Goal: Task Accomplishment & Management: Complete application form

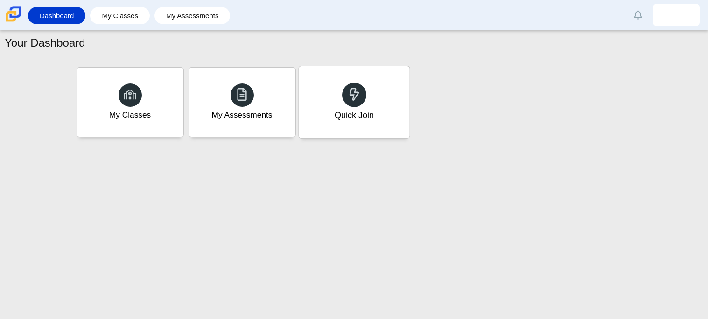
click at [377, 100] on div "Quick Join" at bounding box center [354, 102] width 111 height 72
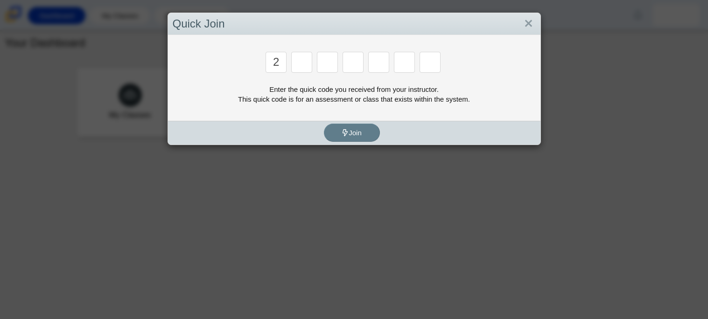
type input "2"
type input "c"
type input "u"
type input "p"
type input "s"
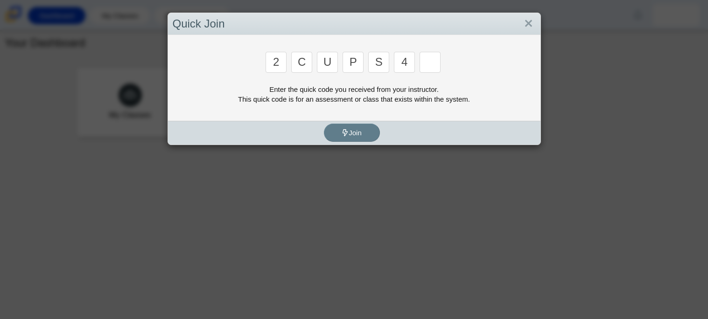
type input "4"
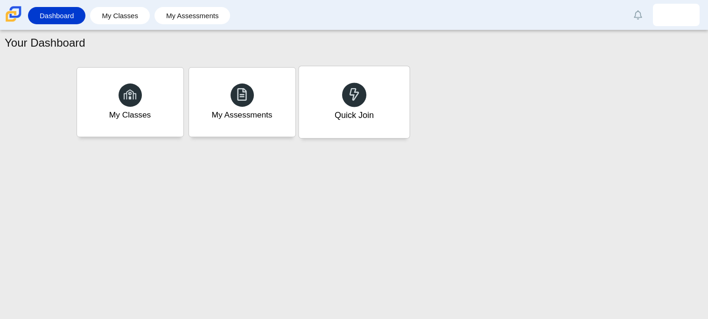
type input "a"
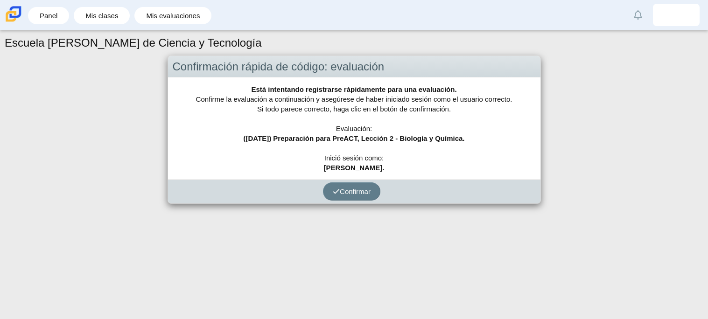
click at [496, 126] on div "Está intentando registrarse rápidamente para una evaluación. Confirme la evalua…" at bounding box center [354, 128] width 372 height 102
click at [374, 190] on button "Confirmar" at bounding box center [351, 191] width 57 height 18
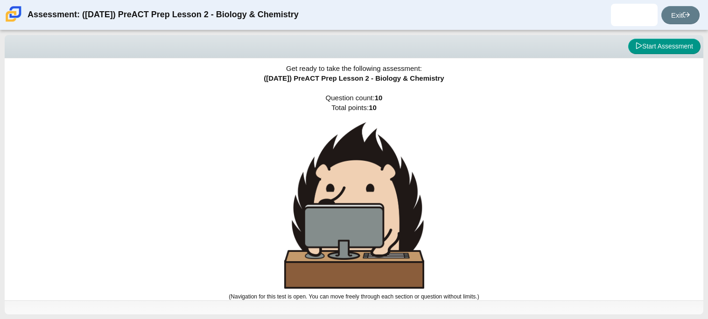
scroll to position [5, 0]
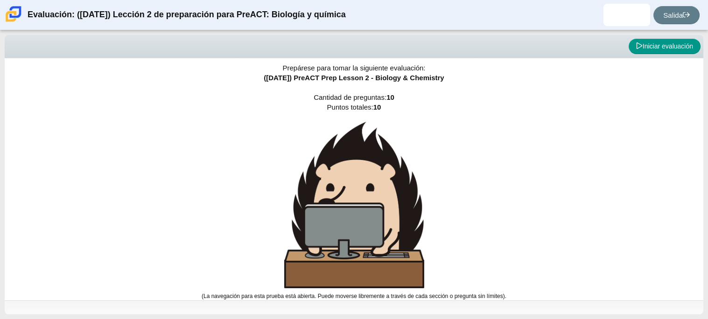
click at [585, 269] on div "Prepárese para tomar la siguiente evaluación: ([DATE]) PreACT Prep Lesson 2 - B…" at bounding box center [354, 175] width 698 height 242
click at [686, 48] on font "Iniciar evaluación" at bounding box center [667, 45] width 50 height 7
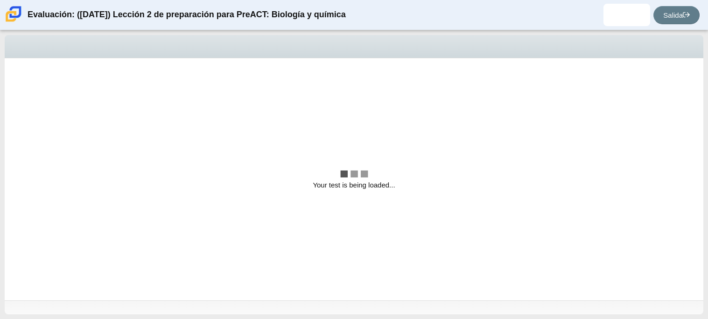
scroll to position [0, 0]
select select "88c27e0d-eae0-4ba9-ac20-9160ce6547ef"
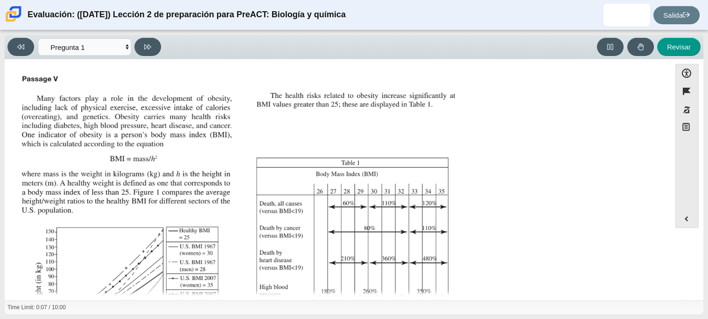
scroll to position [3, 0]
click at [589, 188] on div "Elementos de evaluación" at bounding box center [338, 228] width 640 height 313
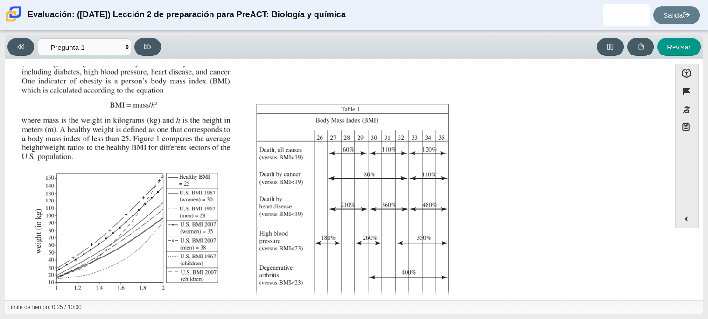
scroll to position [58, 0]
click at [503, 184] on div "Elementos de evaluación" at bounding box center [338, 172] width 640 height 313
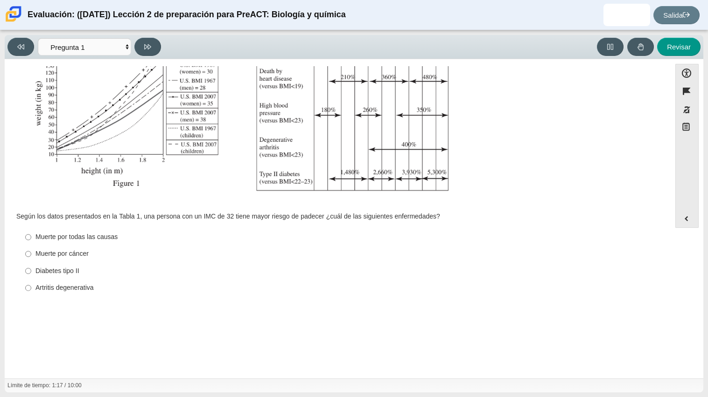
scroll to position [184, 0]
click at [308, 185] on img "Elementos de evaluación" at bounding box center [240, 47] width 444 height 313
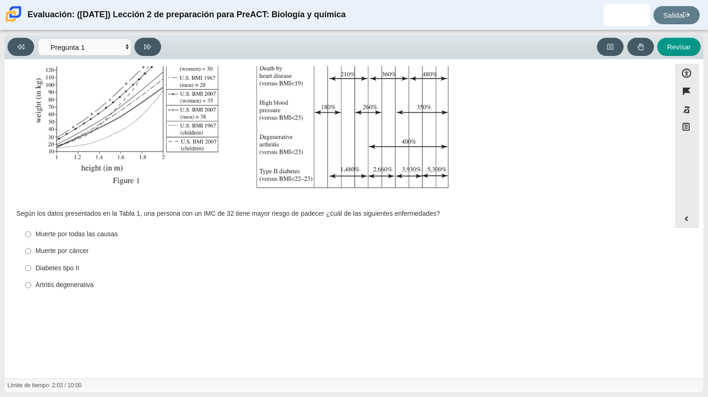
click at [368, 279] on label "Artritis degenerativa Artritis degenerativa" at bounding box center [338, 285] width 639 height 17
click at [31, 279] on input "Artritis degenerativa Artritis degenerativa" at bounding box center [28, 285] width 6 height 17
radio input "true"
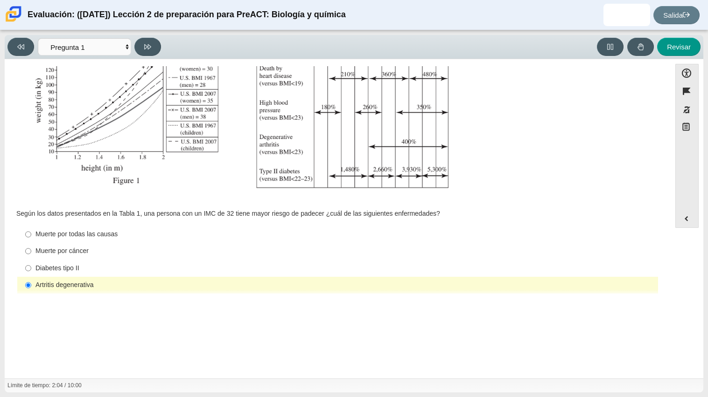
click at [368, 279] on label "Artritis degenerativa Artritis degenerativa" at bounding box center [338, 285] width 639 height 17
click at [31, 279] on input "Artritis degenerativa Artritis degenerativa" at bounding box center [28, 285] width 6 height 17
click at [353, 268] on div "Diabetes tipo II" at bounding box center [344, 268] width 619 height 9
click at [31, 268] on input "Diabetes tipo II Diabetes tipo II" at bounding box center [28, 268] width 6 height 17
radio input "true"
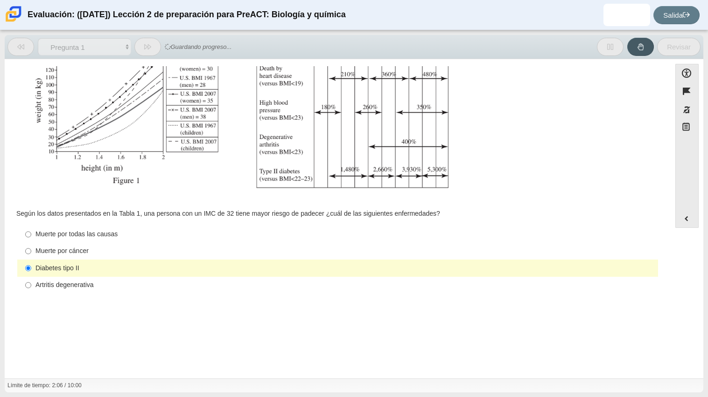
click at [305, 249] on div "Muerte por cáncer" at bounding box center [344, 251] width 619 height 9
click at [31, 249] on input "Muerte por cáncer Muerte por cáncer" at bounding box center [28, 251] width 6 height 17
radio input "true"
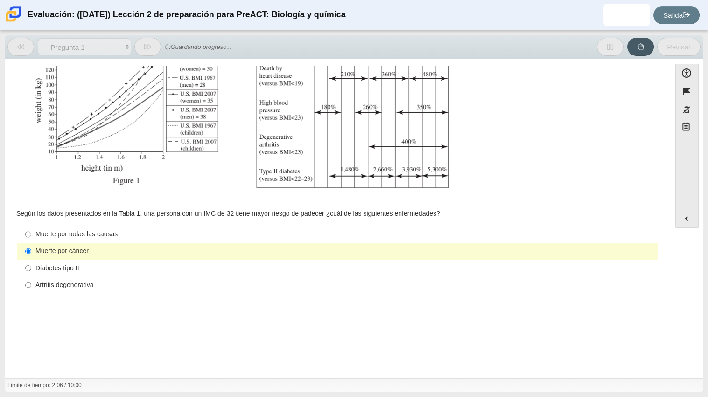
click at [285, 231] on div "Muerte por todas las causas" at bounding box center [344, 234] width 619 height 9
click at [31, 231] on input "Muerte por todas las causas Muerte por todas las causas" at bounding box center [28, 234] width 6 height 17
radio input "true"
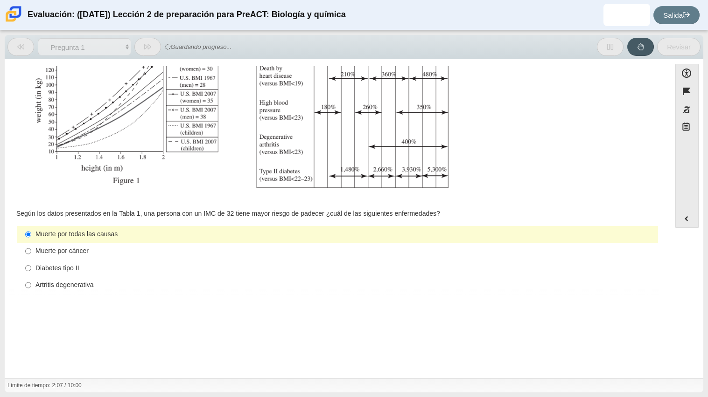
click at [291, 261] on label "Diabetes tipo II Diabetes tipo II" at bounding box center [338, 268] width 639 height 17
click at [31, 261] on input "Diabetes tipo II Diabetes tipo II" at bounding box center [28, 268] width 6 height 17
radio input "true"
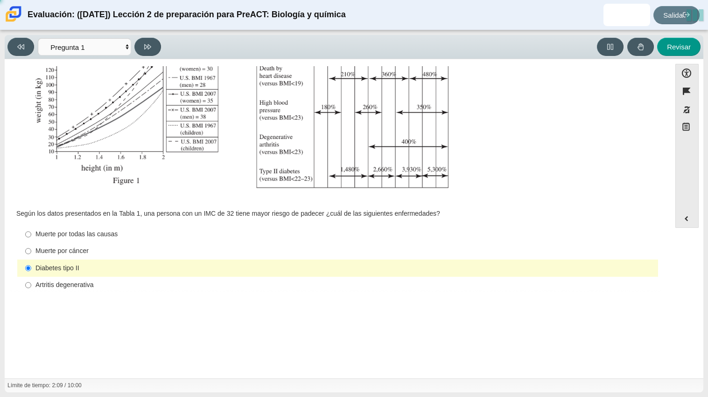
click at [299, 303] on div "Opciones de accesibilidad 02:09 / 10:00 Cerca Esquema de colores Tamaño de fuen…" at bounding box center [354, 219] width 698 height 320
click at [263, 283] on div "Artritis degenerativa" at bounding box center [344, 285] width 619 height 9
click at [31, 283] on input "Artritis degenerativa Artritis degenerativa" at bounding box center [28, 285] width 6 height 17
radio input "true"
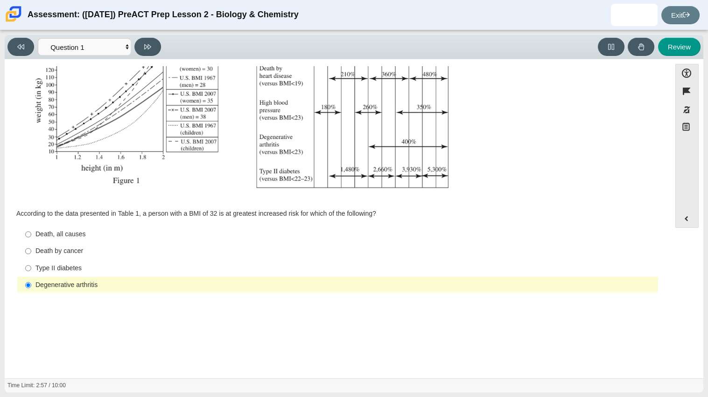
click at [534, 127] on div "Assessment items" at bounding box center [338, 43] width 640 height 313
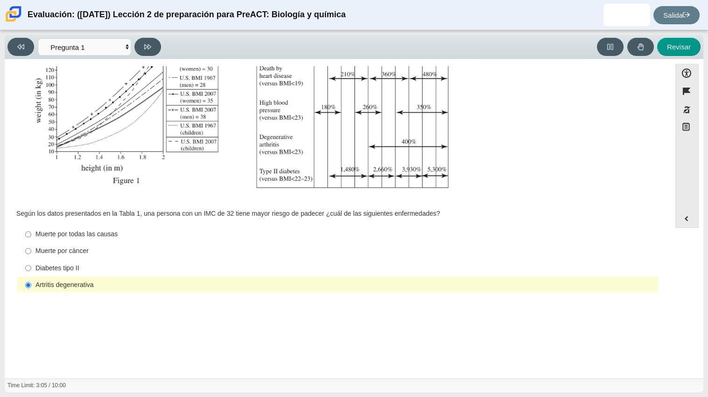
click at [544, 114] on div "Elementos de evaluación" at bounding box center [338, 43] width 640 height 313
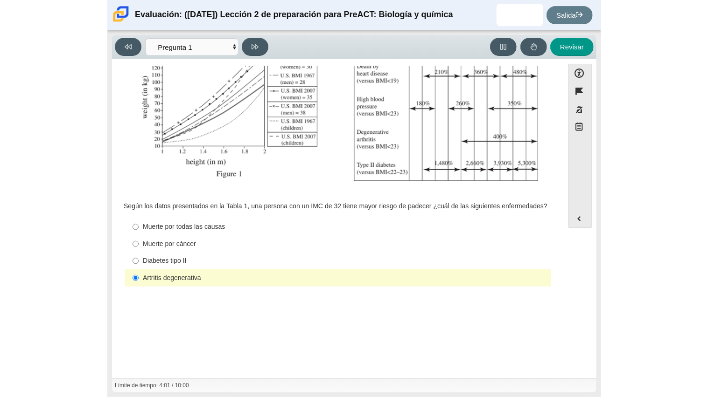
scroll to position [186, 0]
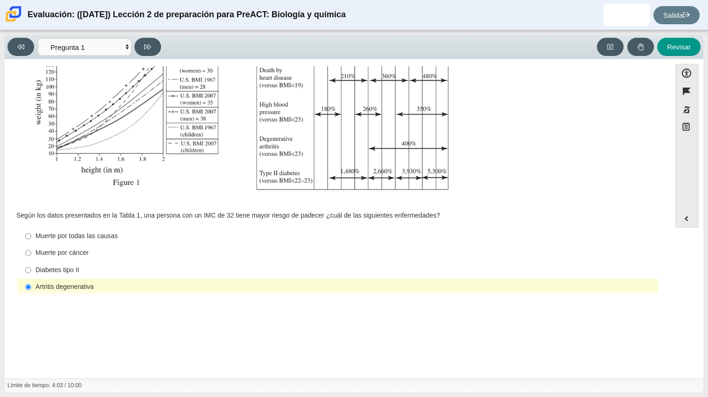
click at [126, 274] on div "Diabetes tipo II" at bounding box center [344, 270] width 619 height 9
click at [31, 274] on input "Diabetes tipo II Diabetes tipo II" at bounding box center [28, 270] width 6 height 17
radio input "true"
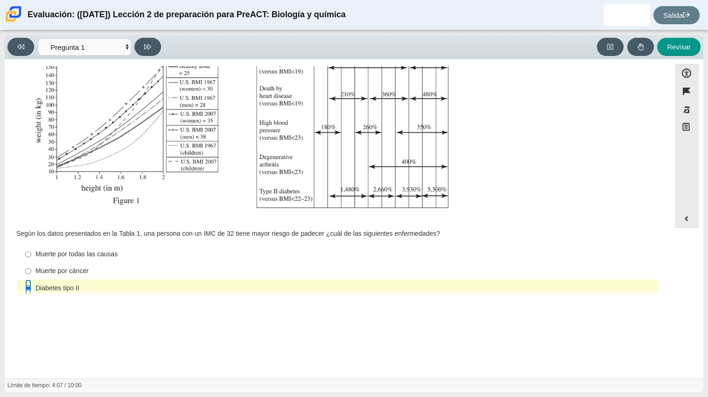
scroll to position [166, 0]
click at [150, 49] on icon at bounding box center [147, 46] width 7 height 7
select select "f31ee183-ab53-48c9-9374-3a18949ab500"
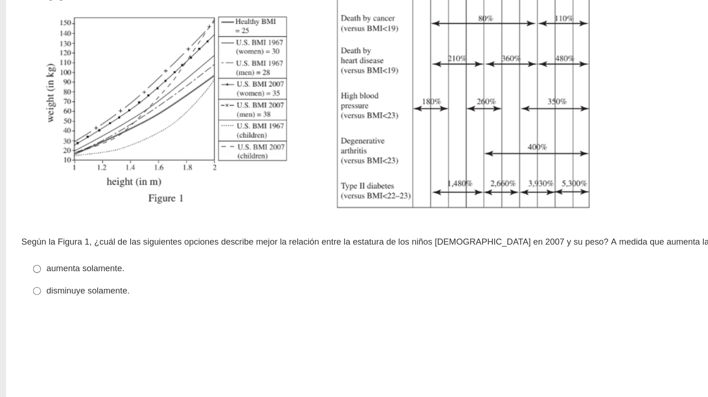
scroll to position [198, 0]
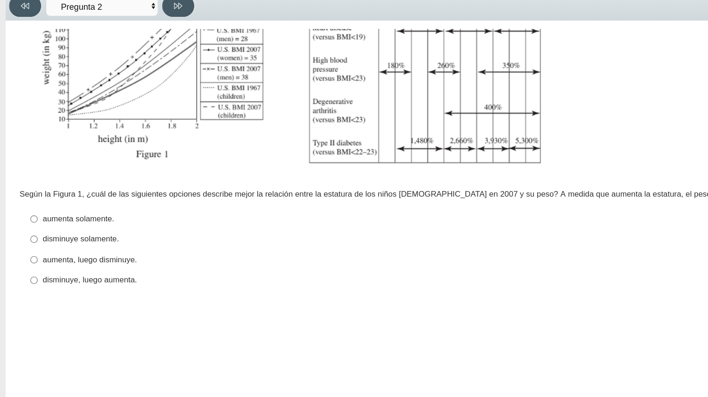
click at [76, 226] on font "aumenta solamente." at bounding box center [64, 223] width 59 height 8
click at [31, 226] on input "aumenta solamente. aumenta solamente." at bounding box center [28, 224] width 6 height 17
radio input "true"
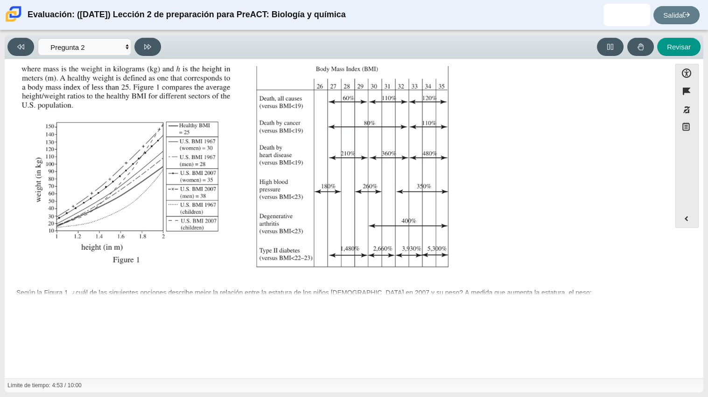
scroll to position [107, 0]
click at [690, 48] on font "Revisar" at bounding box center [679, 47] width 24 height 8
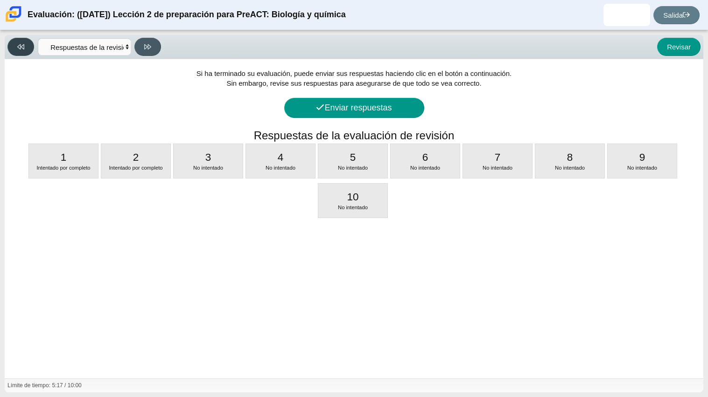
click at [26, 50] on button at bounding box center [20, 47] width 27 height 18
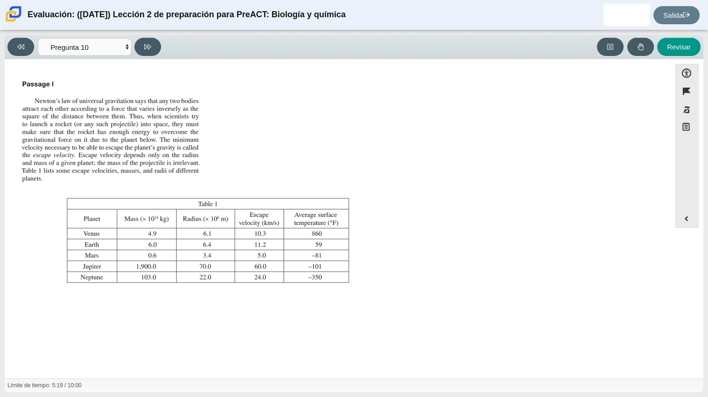
scroll to position [106, 0]
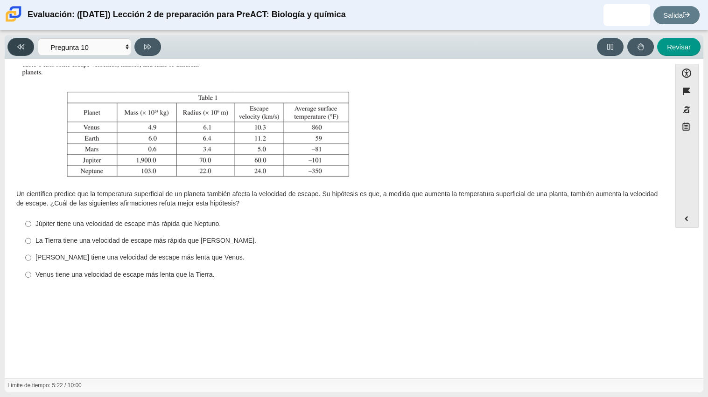
click at [24, 43] on icon at bounding box center [20, 46] width 7 height 7
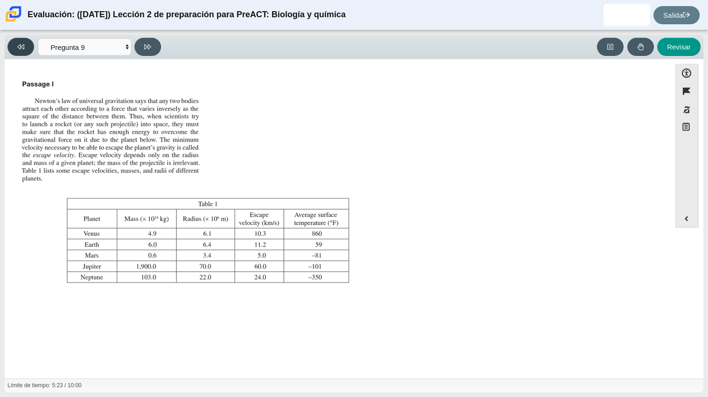
click at [24, 43] on icon at bounding box center [20, 46] width 7 height 7
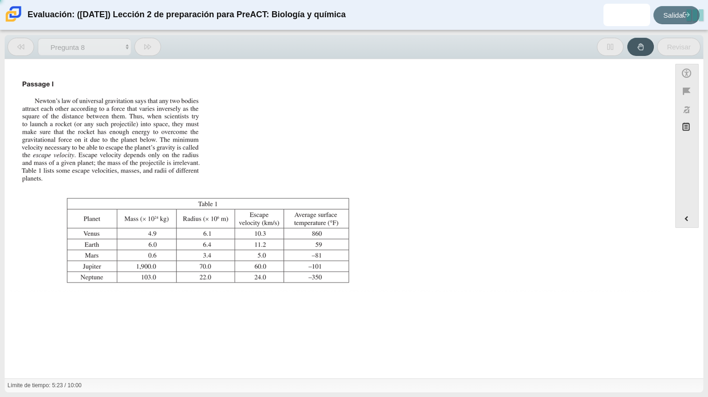
click at [24, 43] on icon at bounding box center [20, 46] width 7 height 7
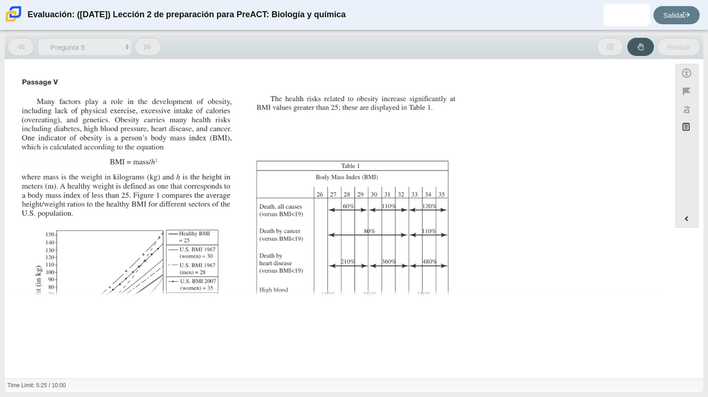
click at [24, 43] on icon at bounding box center [20, 46] width 7 height 7
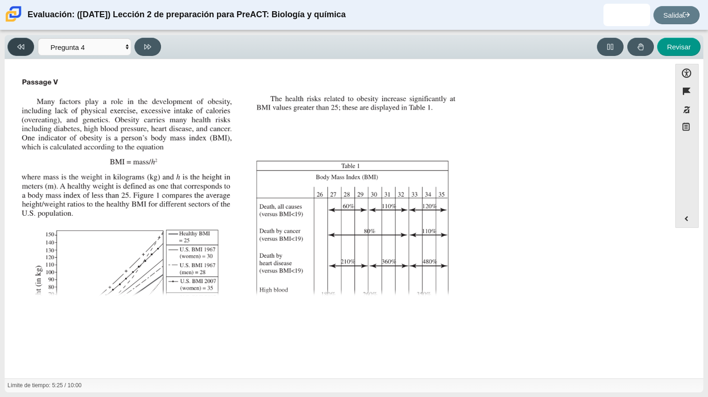
click at [24, 43] on icon at bounding box center [20, 46] width 7 height 7
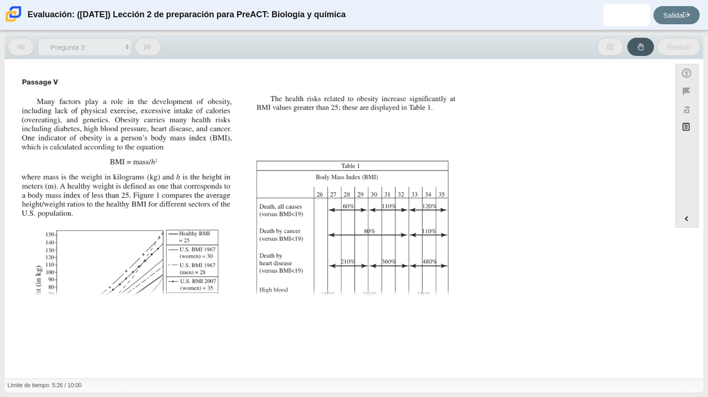
click at [24, 43] on icon at bounding box center [20, 46] width 7 height 7
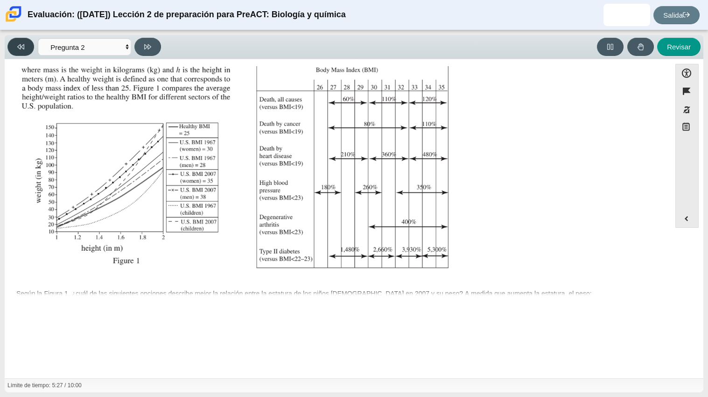
click at [24, 43] on icon at bounding box center [20, 46] width 7 height 7
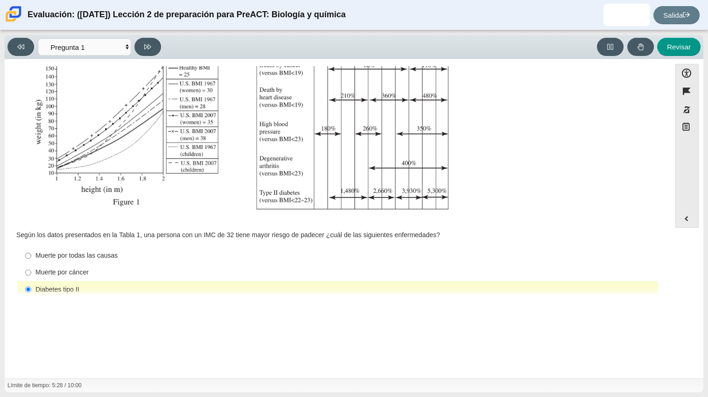
scroll to position [198, 0]
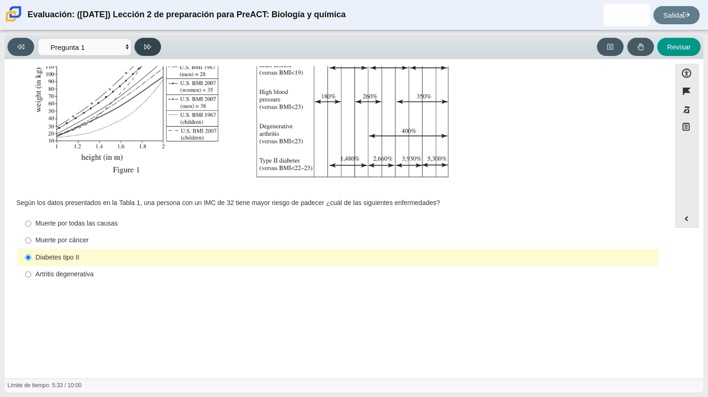
click at [146, 44] on icon at bounding box center [147, 46] width 7 height 5
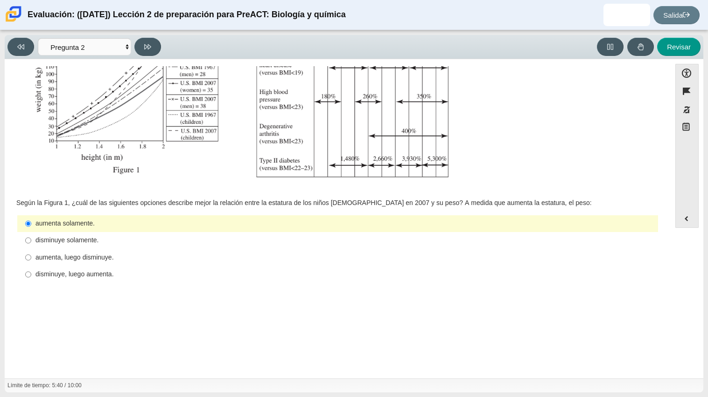
click at [183, 107] on img "Elementos de evaluación" at bounding box center [240, 32] width 444 height 313
click at [159, 52] on button at bounding box center [147, 47] width 27 height 18
select select "45e82964-709e-4180-9336-970e18221224"
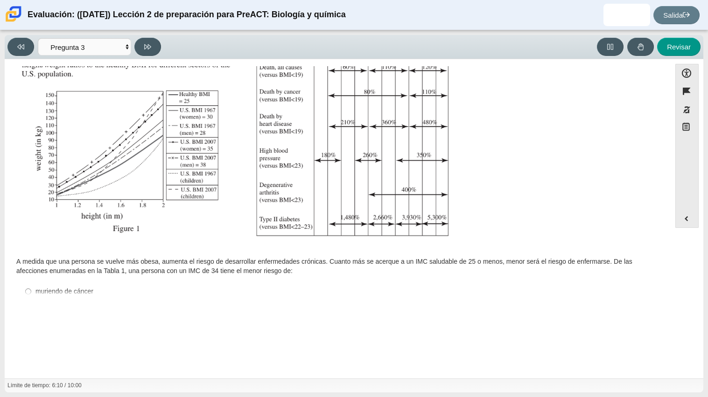
scroll to position [208, 0]
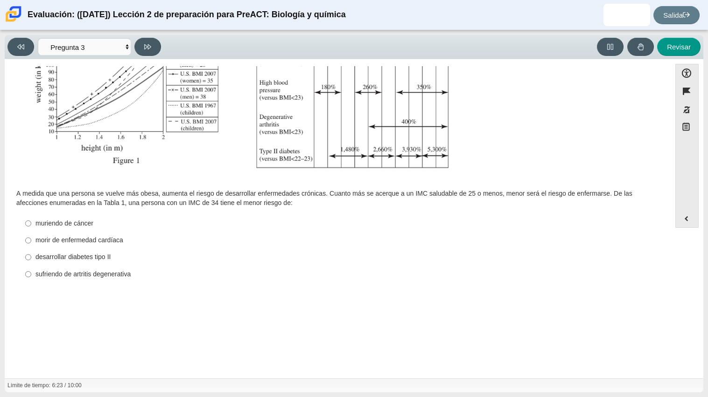
click at [115, 276] on font "sufriendo de artritis degenerativa" at bounding box center [82, 274] width 95 height 8
click at [31, 276] on input "sufriendo de artritis degenerativa sufriendo de artritis degenerativa" at bounding box center [28, 274] width 6 height 17
radio input "true"
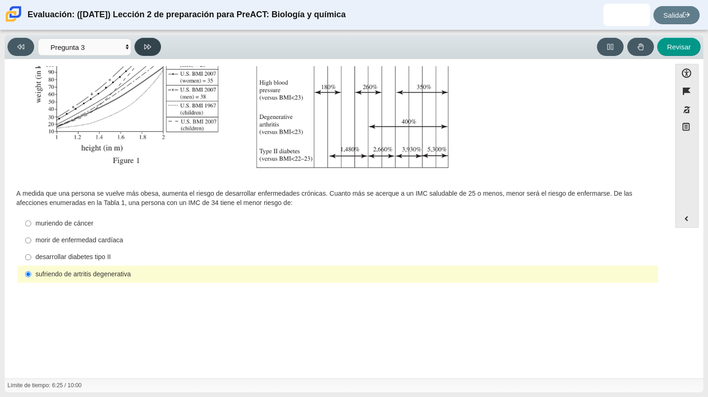
click at [147, 49] on icon at bounding box center [147, 46] width 7 height 7
select select "71dcacfe-cf8b-4cdc-be22-b82c8aec5da2"
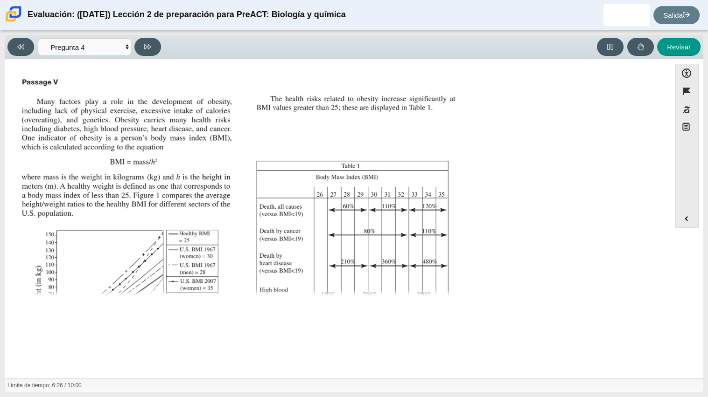
scroll to position [199, 0]
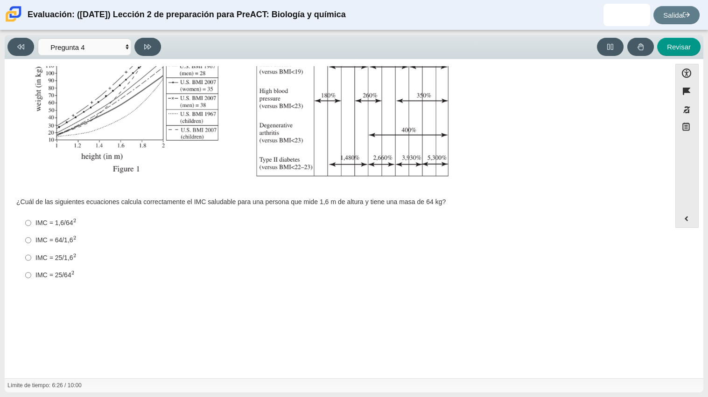
click at [70, 254] on font "IMC = 25/1,6" at bounding box center [54, 258] width 38 height 8
click at [31, 253] on input "IMC = 25/1,6 2 IMC = 25/1,62" at bounding box center [28, 257] width 6 height 17
radio input "true"
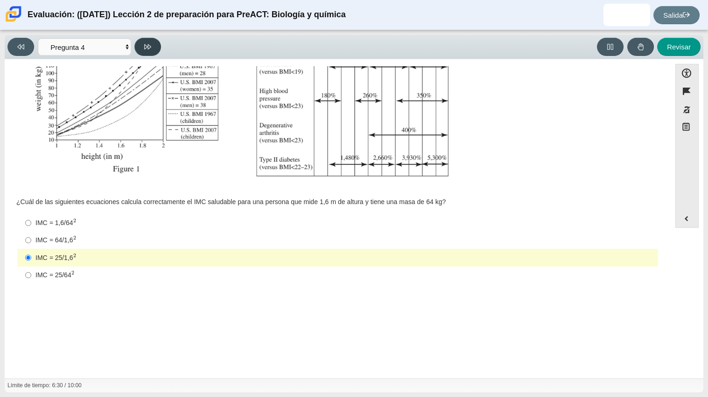
click at [140, 39] on button at bounding box center [147, 47] width 27 height 18
select select "c6558c8b-086a-4b4c-b582-9428309971ba"
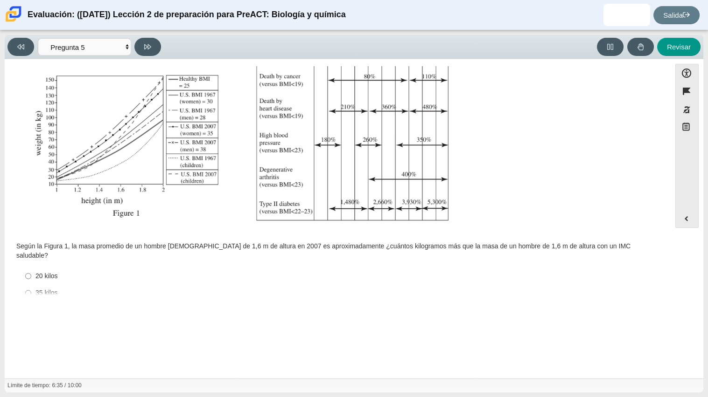
scroll to position [198, 0]
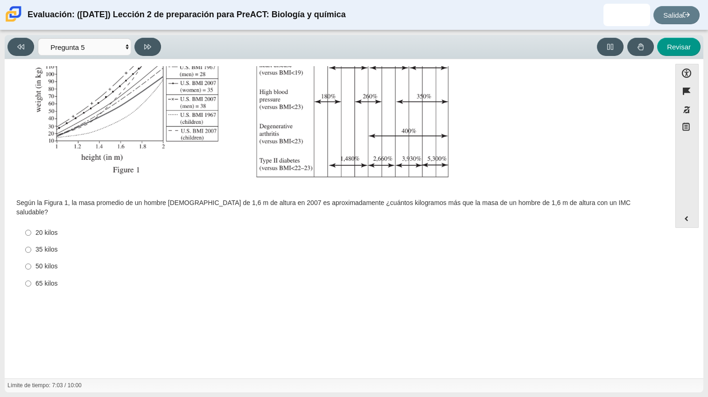
click at [40, 262] on font "50 kilos" at bounding box center [46, 266] width 22 height 8
click at [31, 260] on input "50 kilos 50 kilos" at bounding box center [28, 266] width 6 height 17
radio input "true"
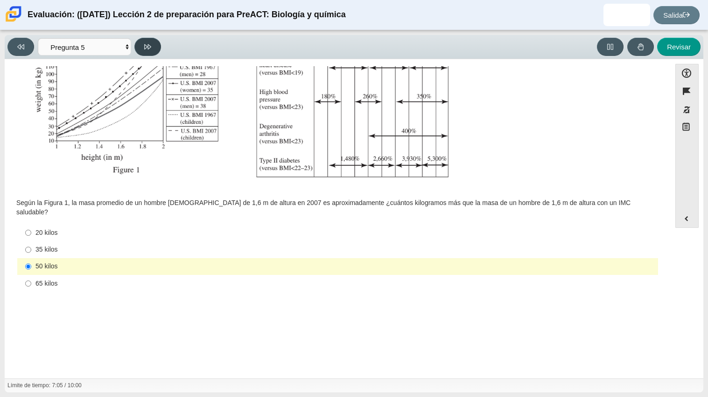
click at [154, 46] on button at bounding box center [147, 47] width 27 height 18
select select "74d98ab6-2529-481e-9250-4e9263ec31cd"
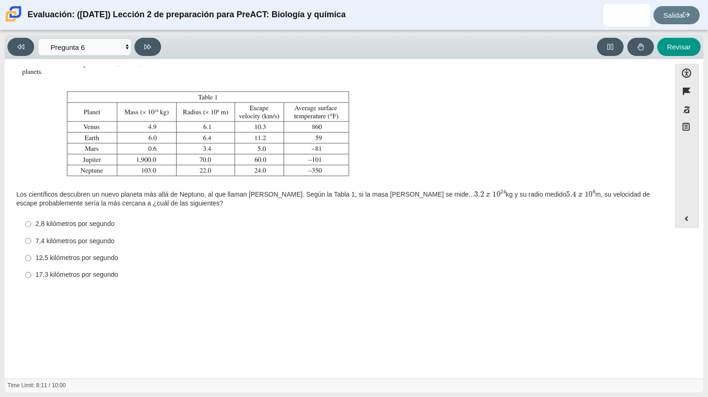
click at [111, 231] on label "2,8 kilómetros por segundo 2,8 kilómetros por segundo" at bounding box center [338, 224] width 639 height 17
click at [31, 231] on input "2,8 kilómetros por segundo 2,8 kilómetros por segundo" at bounding box center [28, 224] width 6 height 17
radio input "true"
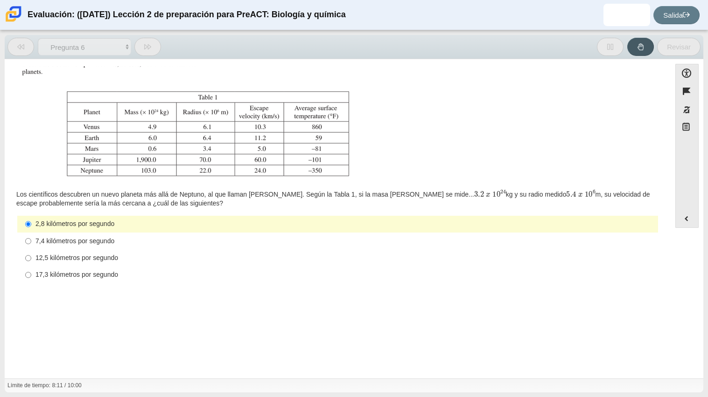
click at [111, 231] on label "2,8 kilómetros por segundo 2,8 kilómetros por segundo" at bounding box center [338, 224] width 639 height 17
click at [31, 231] on input "2,8 kilómetros por segundo 2,8 kilómetros por segundo" at bounding box center [28, 224] width 6 height 17
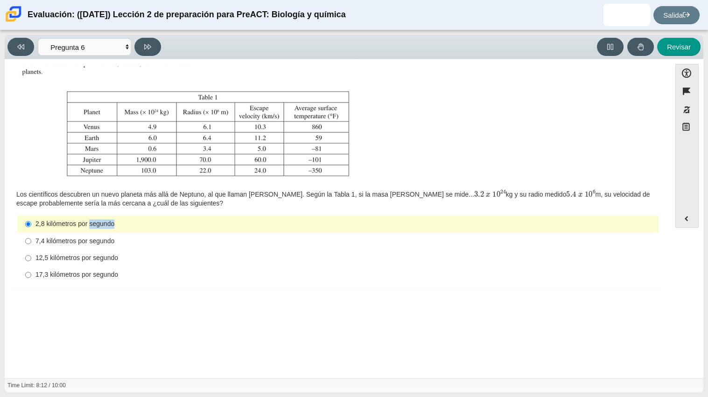
click at [111, 231] on label "2,8 kilómetros por segundo 2,8 kilómetros por segundo" at bounding box center [338, 224] width 639 height 17
click at [31, 231] on input "2,8 kilómetros por segundo 2,8 kilómetros por segundo" at bounding box center [28, 224] width 6 height 17
click at [114, 243] on div "7,4 kilómetros por segundo" at bounding box center [344, 241] width 619 height 9
click at [31, 243] on input "7,4 kilómetros por segundo 7,4 kilómetros por segundo" at bounding box center [28, 241] width 6 height 17
radio input "true"
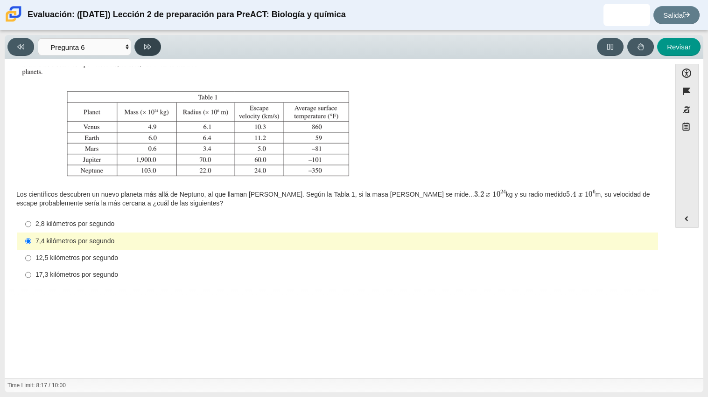
click at [151, 40] on button at bounding box center [147, 47] width 27 height 18
select select "31694628-7769-4744-9964-d3ed6115c03c"
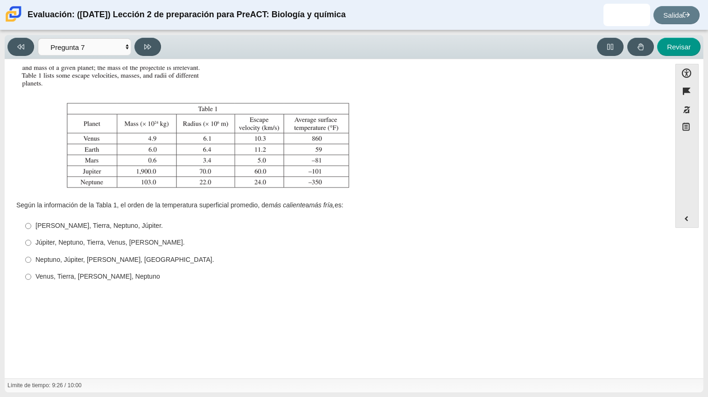
scroll to position [93, 0]
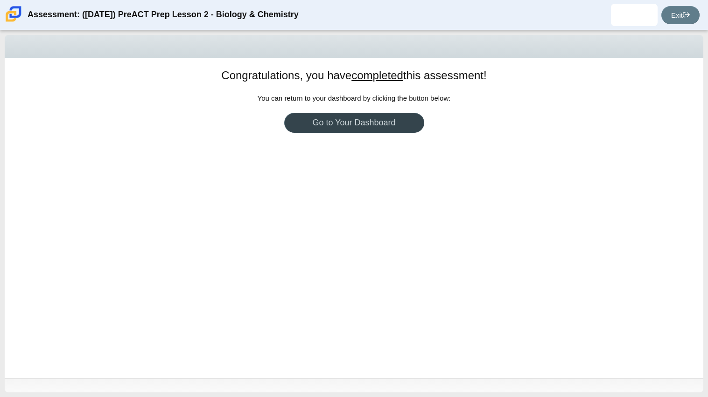
click at [344, 126] on link "Go to Your Dashboard" at bounding box center [354, 123] width 140 height 20
